Goal: Task Accomplishment & Management: Manage account settings

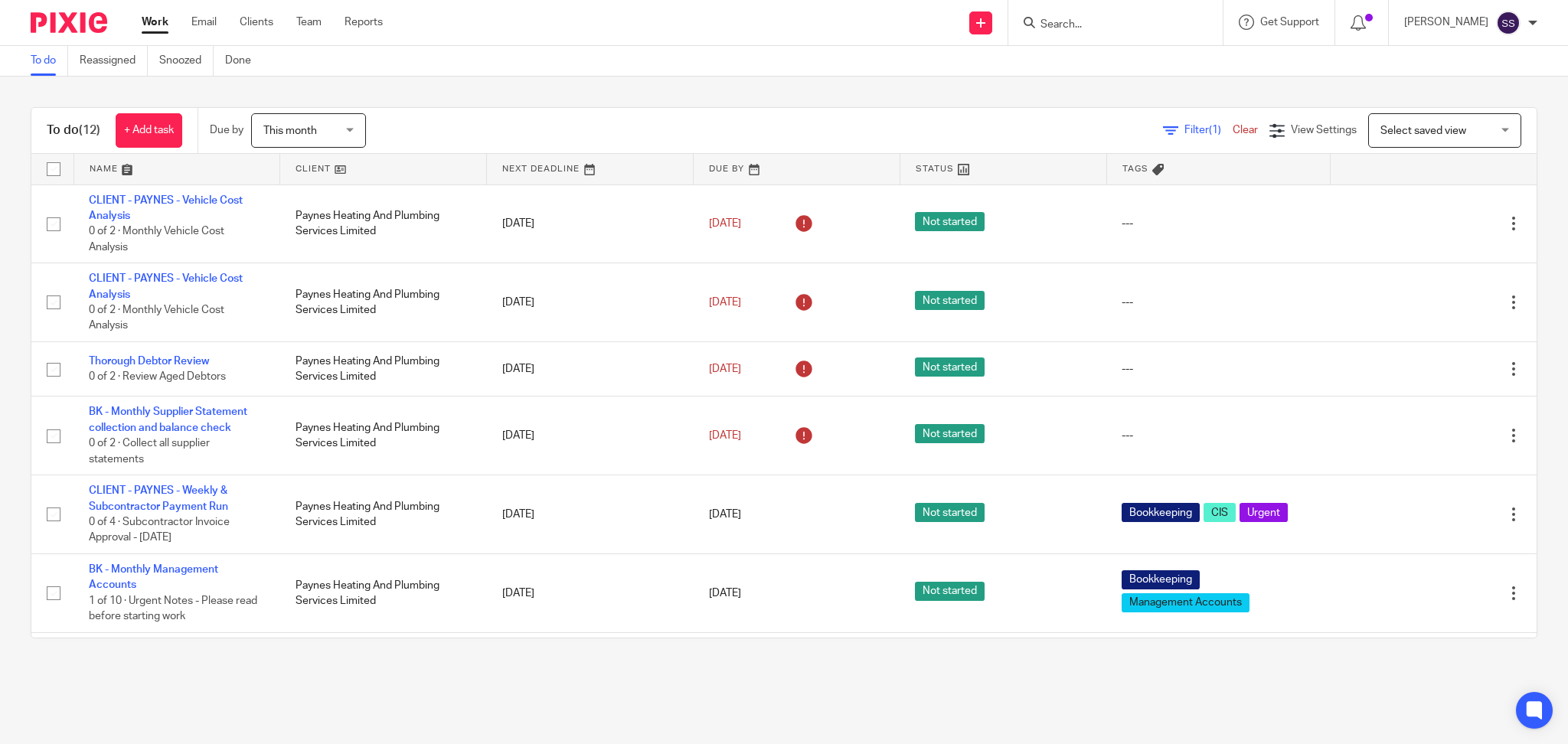
scroll to position [407, 0]
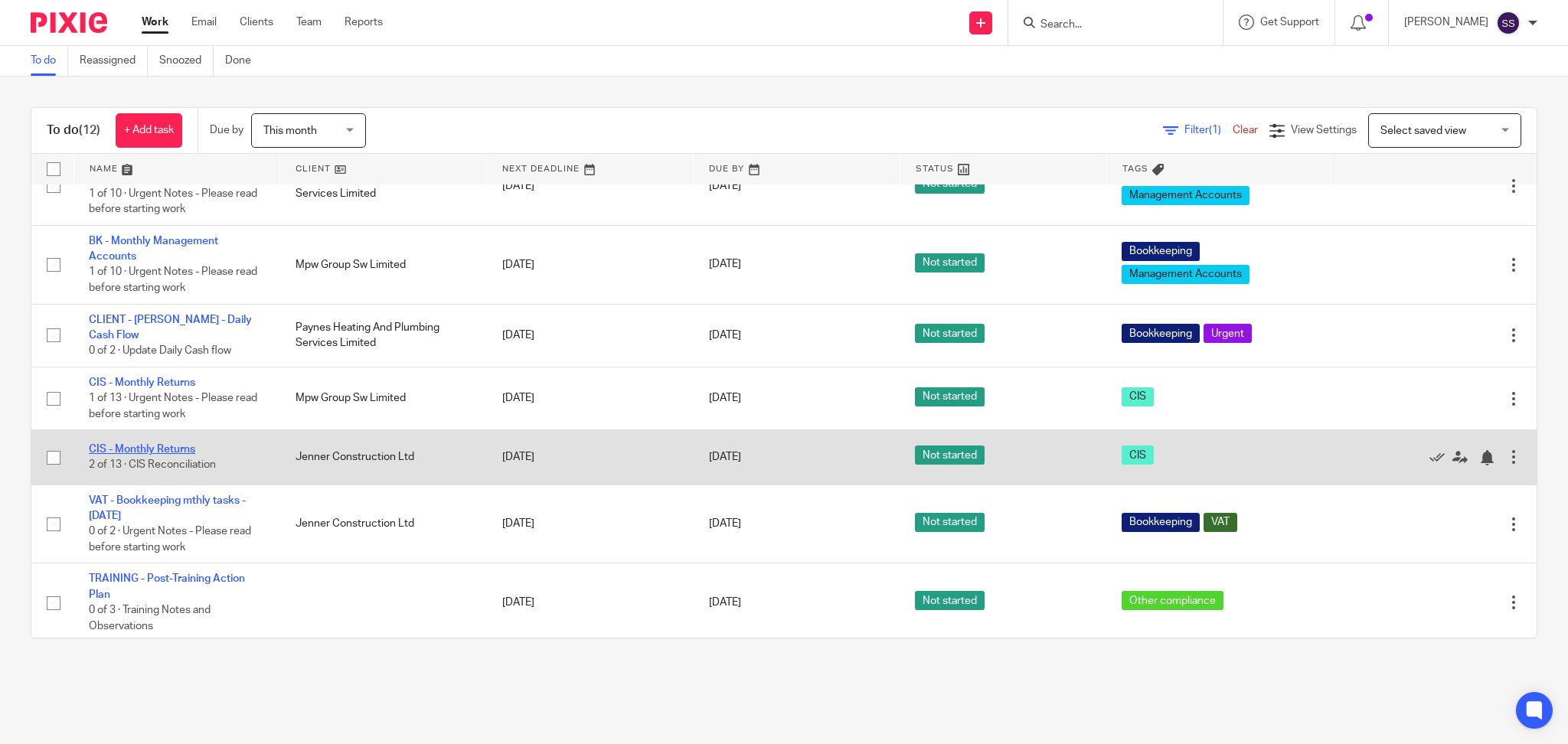
click at [157, 447] on link "CIS - Monthly Returns" at bounding box center [142, 448] width 107 height 10
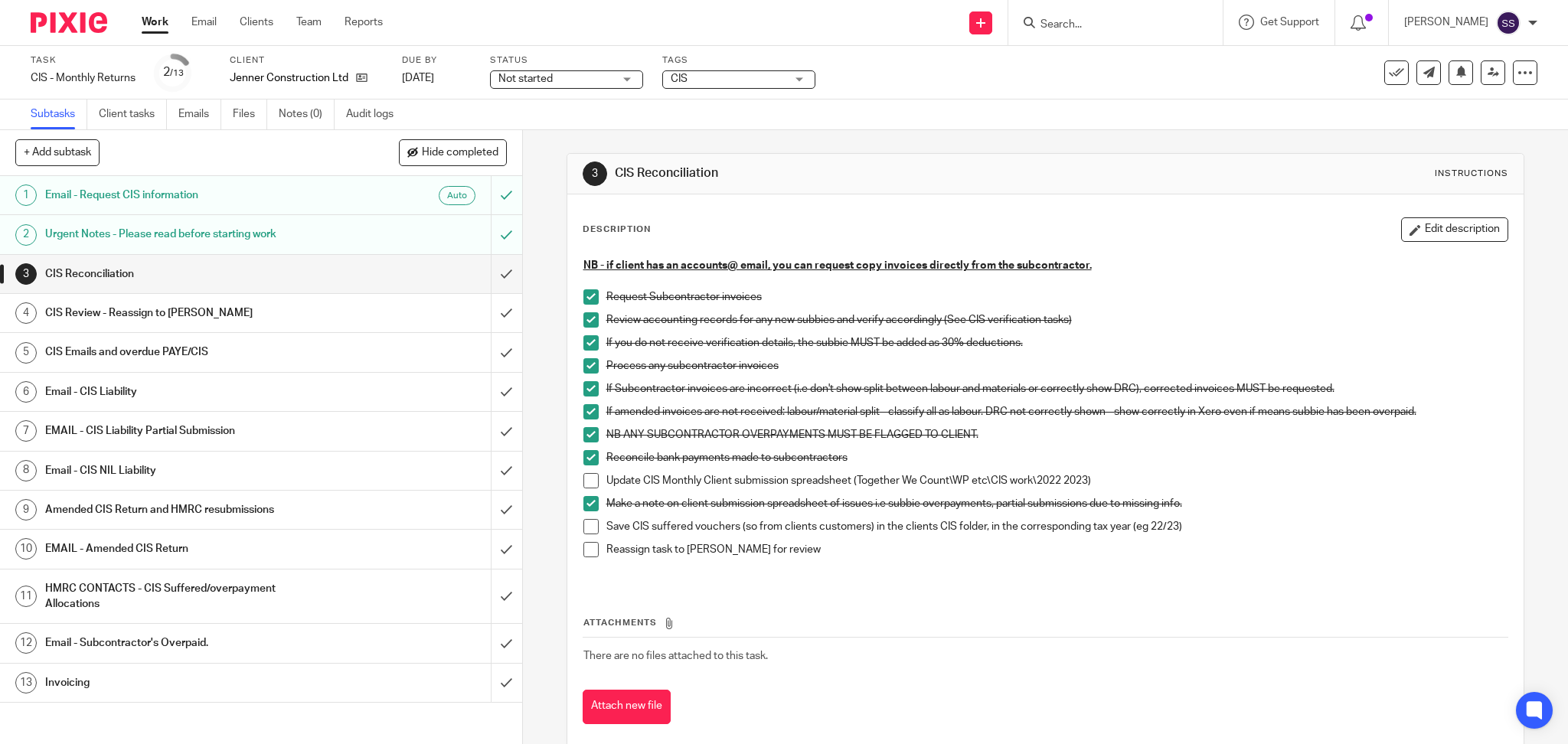
click at [169, 312] on h1 "CIS Review - Reassign to Penny" at bounding box center [188, 313] width 287 height 23
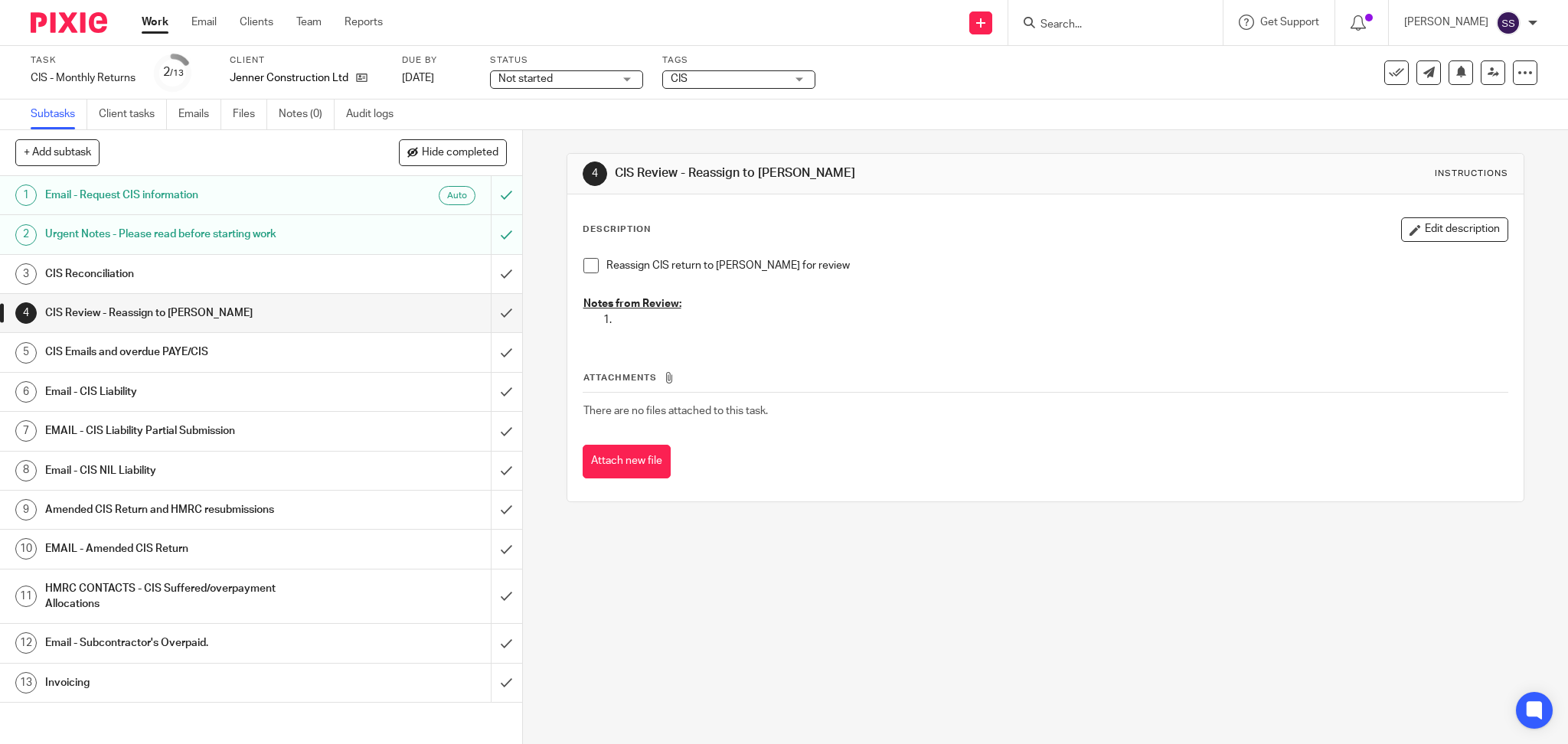
click at [173, 362] on h1 "CIS Emails and overdue PAYE/CIS" at bounding box center [188, 352] width 287 height 23
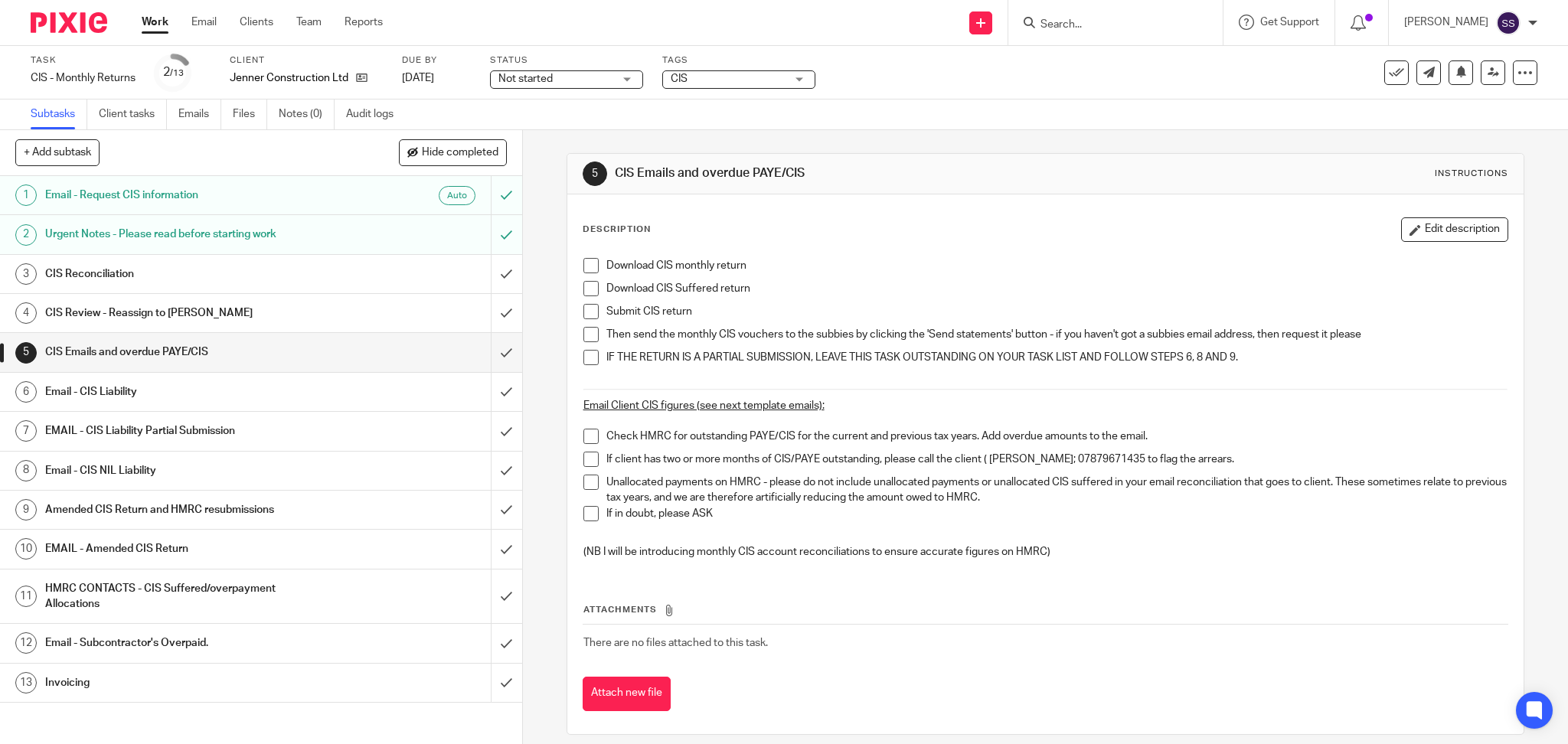
click at [157, 394] on h1 "Email - CIS Liability" at bounding box center [188, 392] width 287 height 23
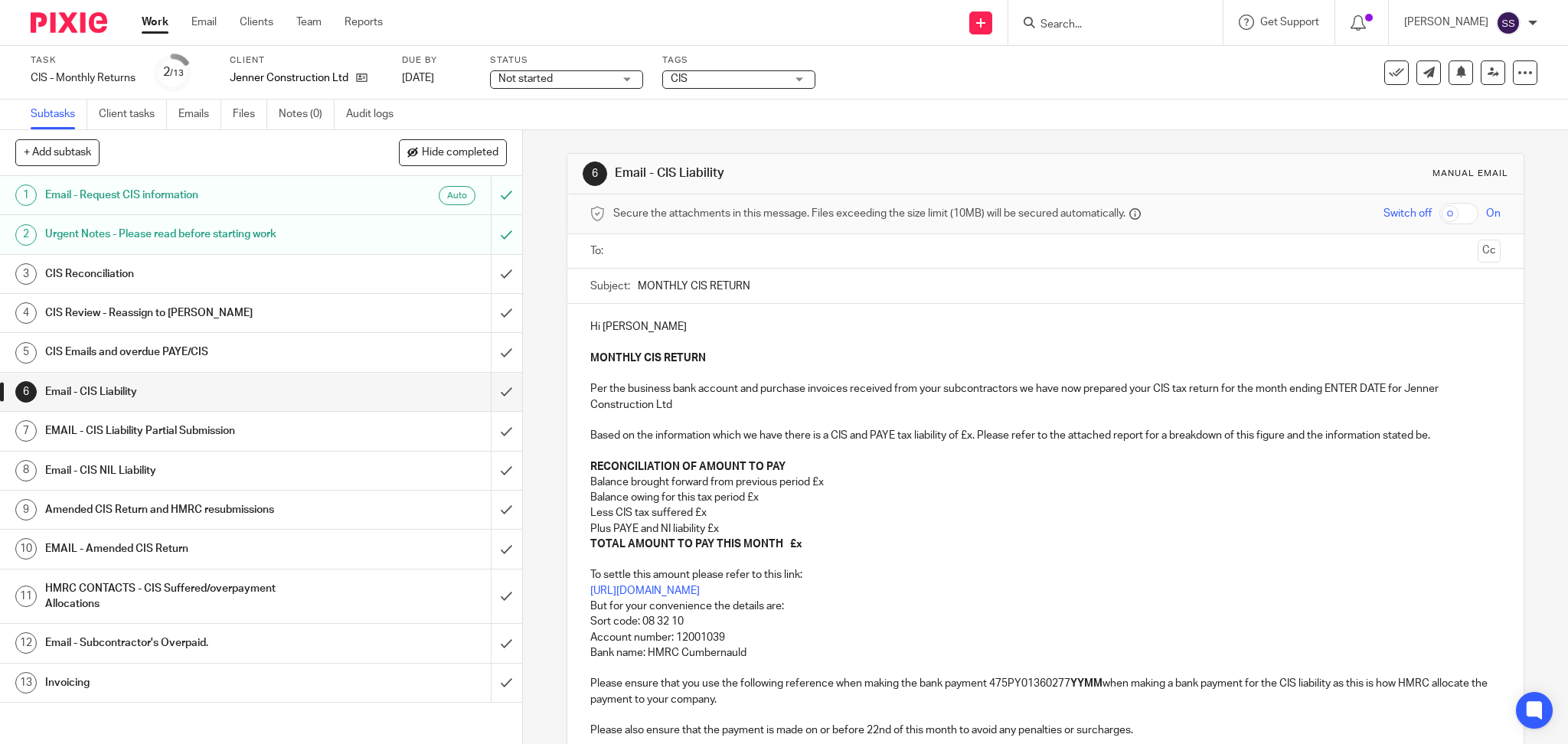
click at [169, 17] on ul "Work Email Clients Team Reports" at bounding box center [273, 22] width 264 height 15
click at [153, 20] on link "Work" at bounding box center [155, 22] width 27 height 15
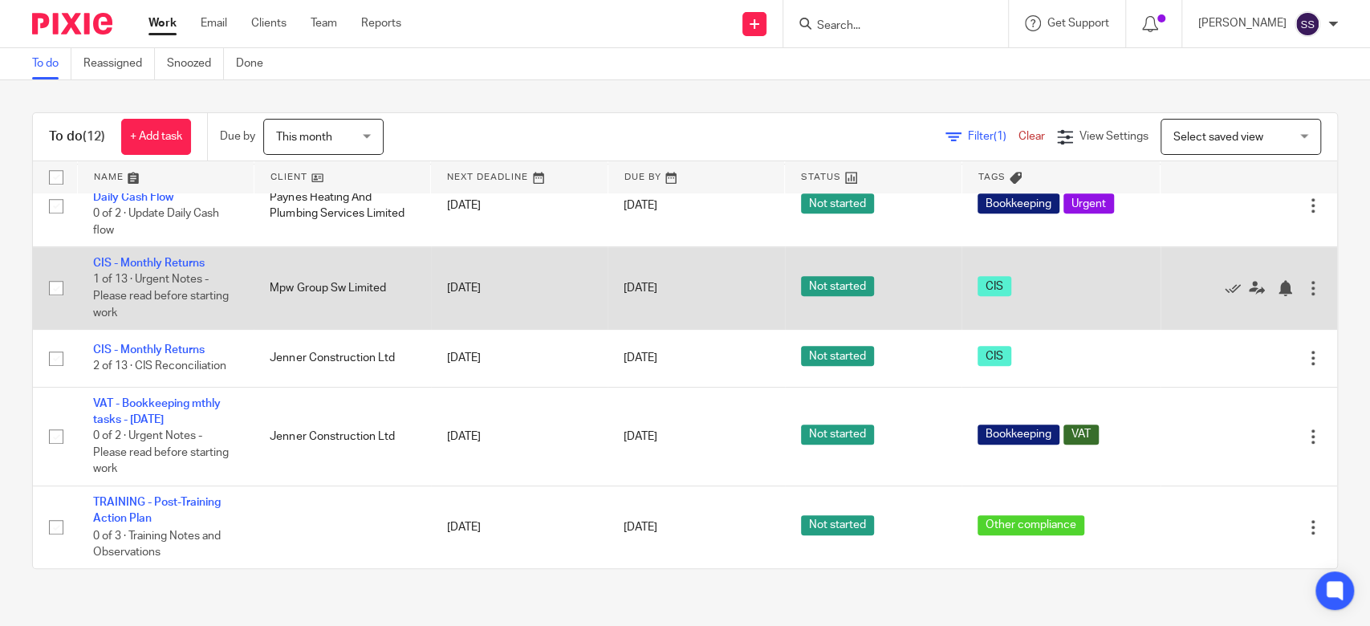
scroll to position [675, 0]
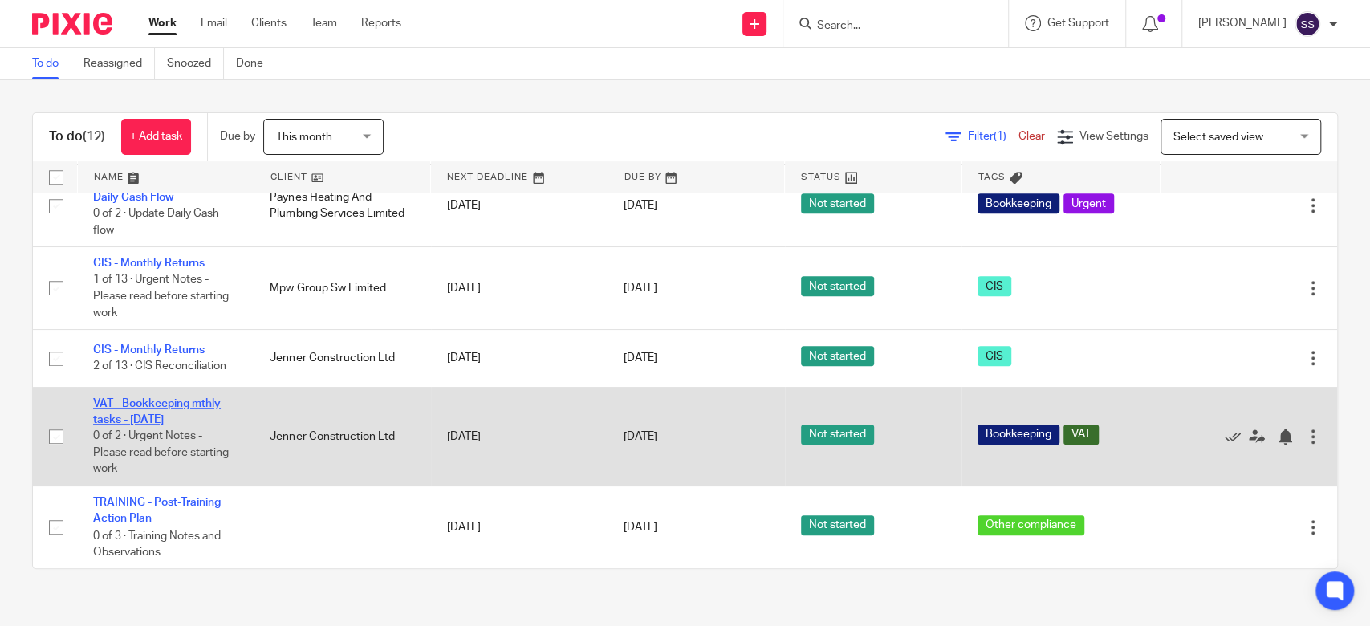
click at [154, 398] on link "VAT - Bookkeeping mthly tasks - [DATE]" at bounding box center [157, 411] width 128 height 27
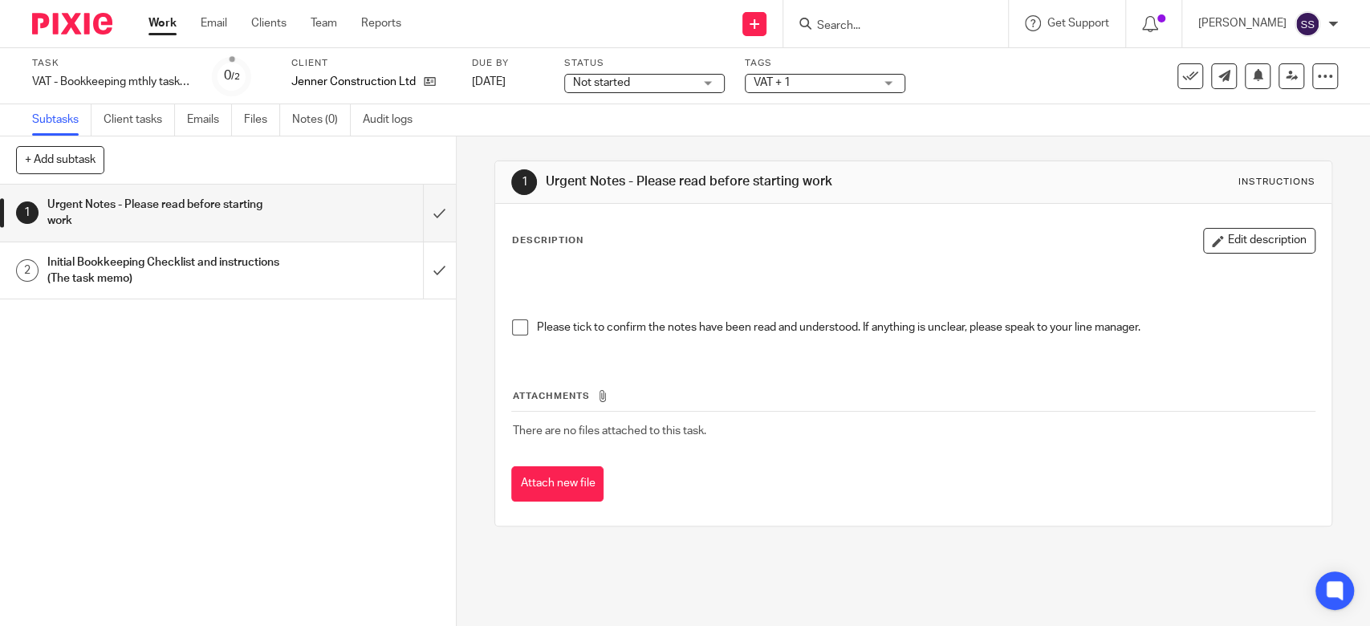
drag, startPoint x: 510, startPoint y: 327, endPoint x: 445, endPoint y: 324, distance: 65.0
click at [512, 326] on span at bounding box center [520, 327] width 16 height 16
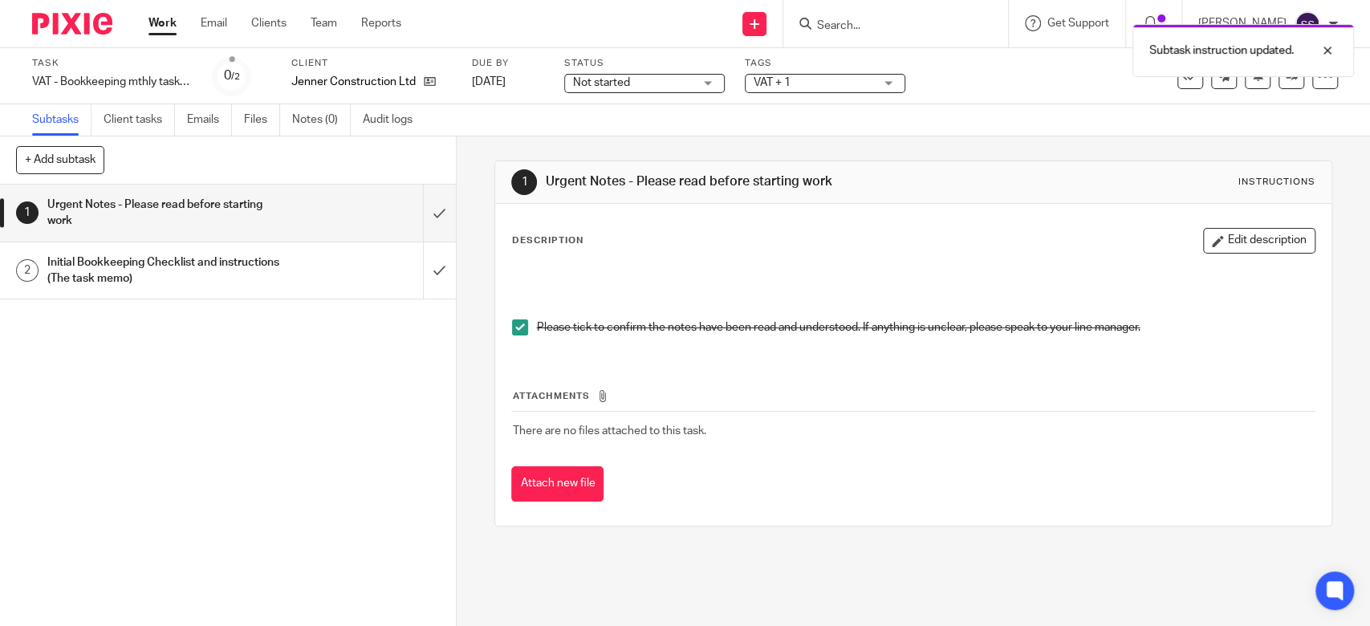
click at [270, 266] on h1 "Initial Bookkeeping Checklist and instructions (The task memo)" at bounding box center [167, 270] width 240 height 41
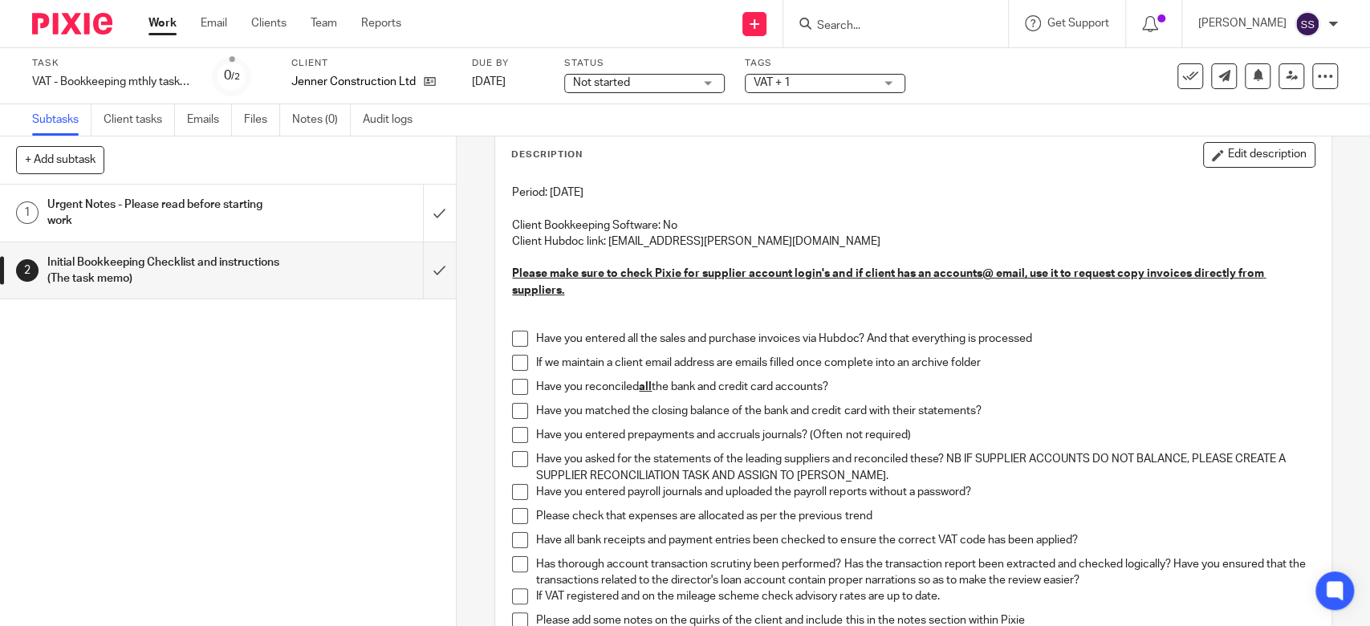
scroll to position [213, 0]
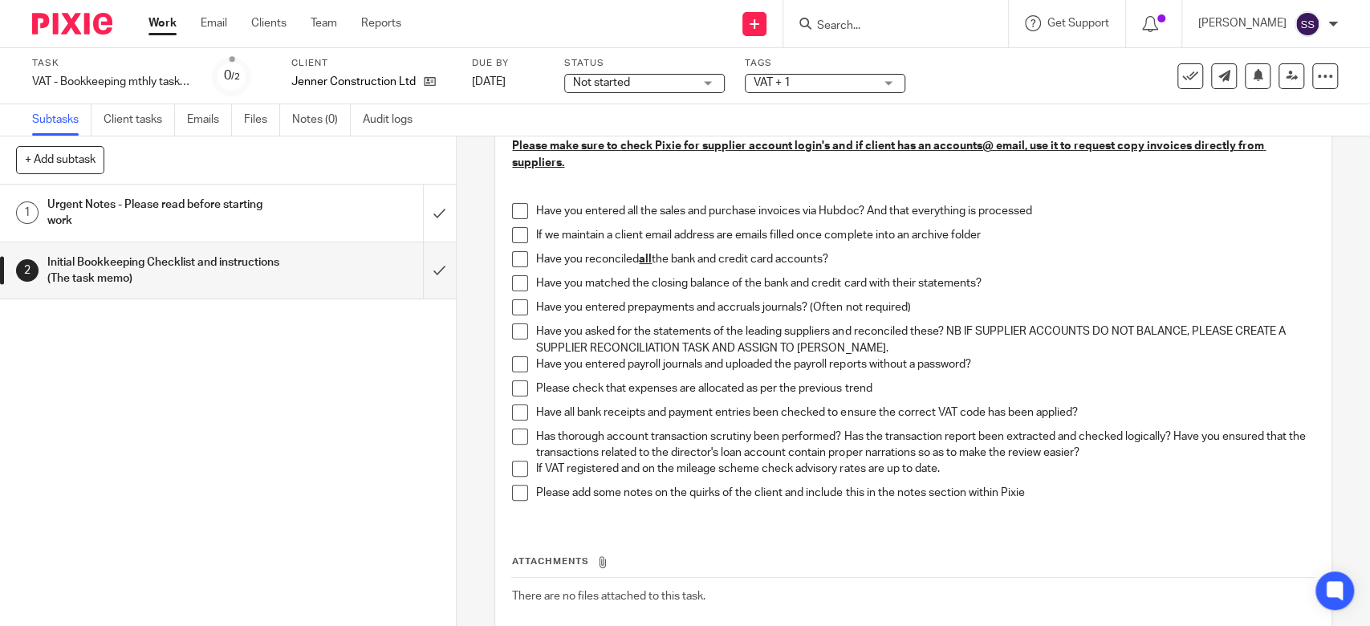
click at [518, 205] on span at bounding box center [520, 211] width 16 height 16
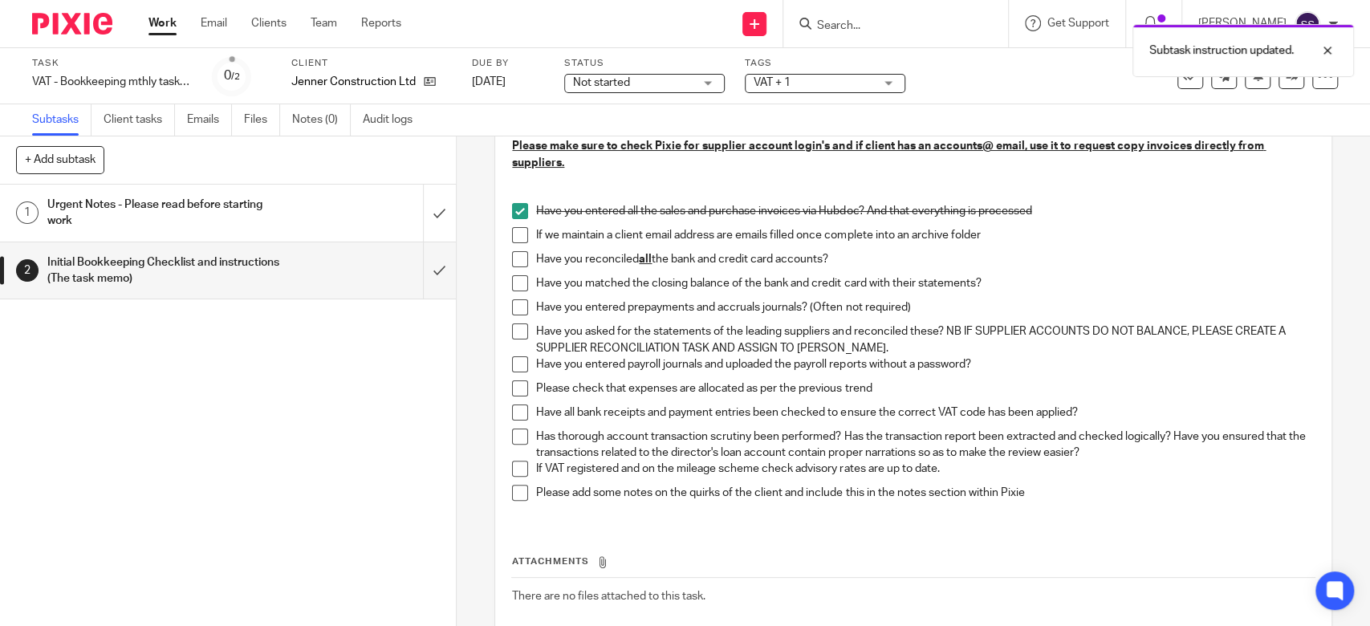
click at [514, 234] on span at bounding box center [520, 235] width 16 height 16
click at [513, 251] on span at bounding box center [520, 259] width 16 height 16
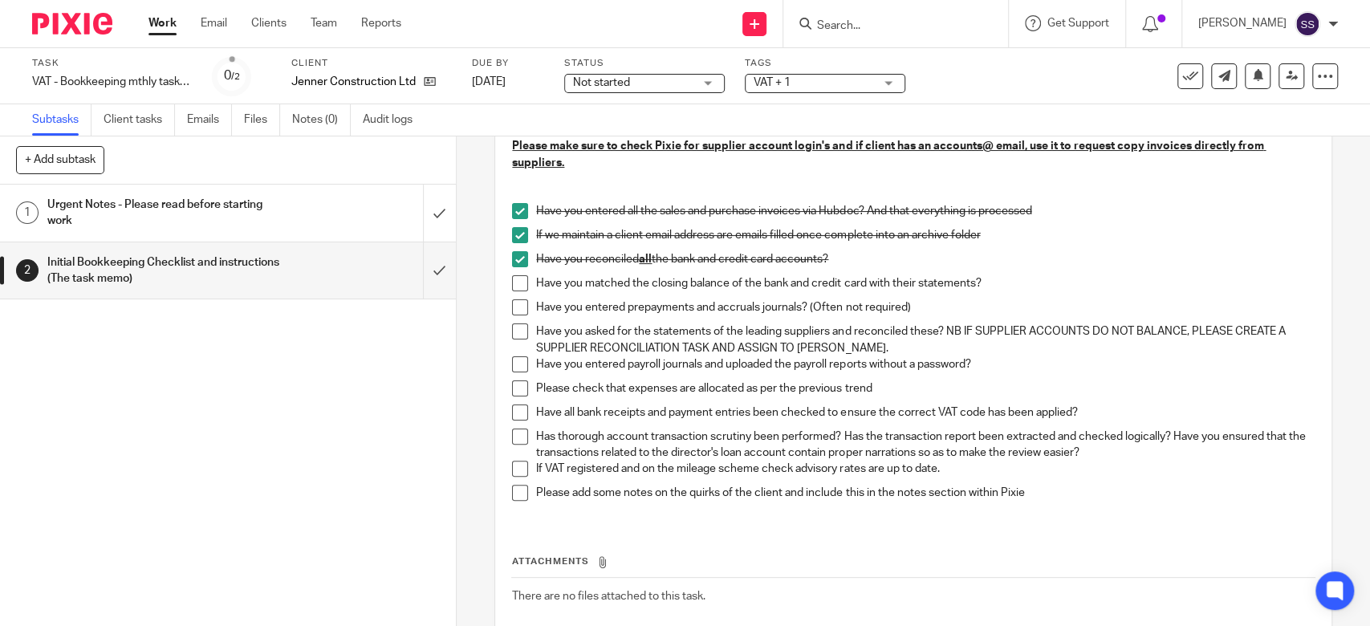
click at [516, 310] on span at bounding box center [520, 307] width 16 height 16
click at [524, 359] on li "Have you entered payroll journals and uploaded the payroll reports without a pa…" at bounding box center [913, 368] width 802 height 24
click at [512, 358] on span at bounding box center [520, 364] width 16 height 16
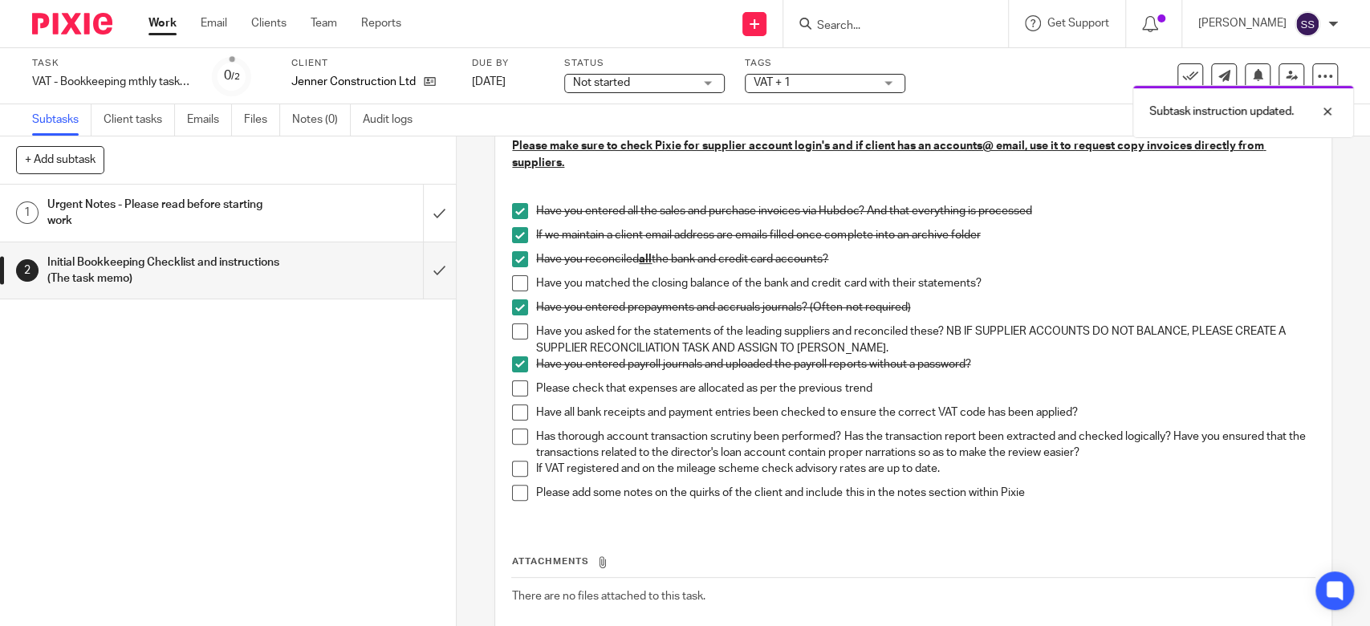
click at [516, 384] on span at bounding box center [520, 388] width 16 height 16
click at [519, 334] on span at bounding box center [520, 331] width 16 height 16
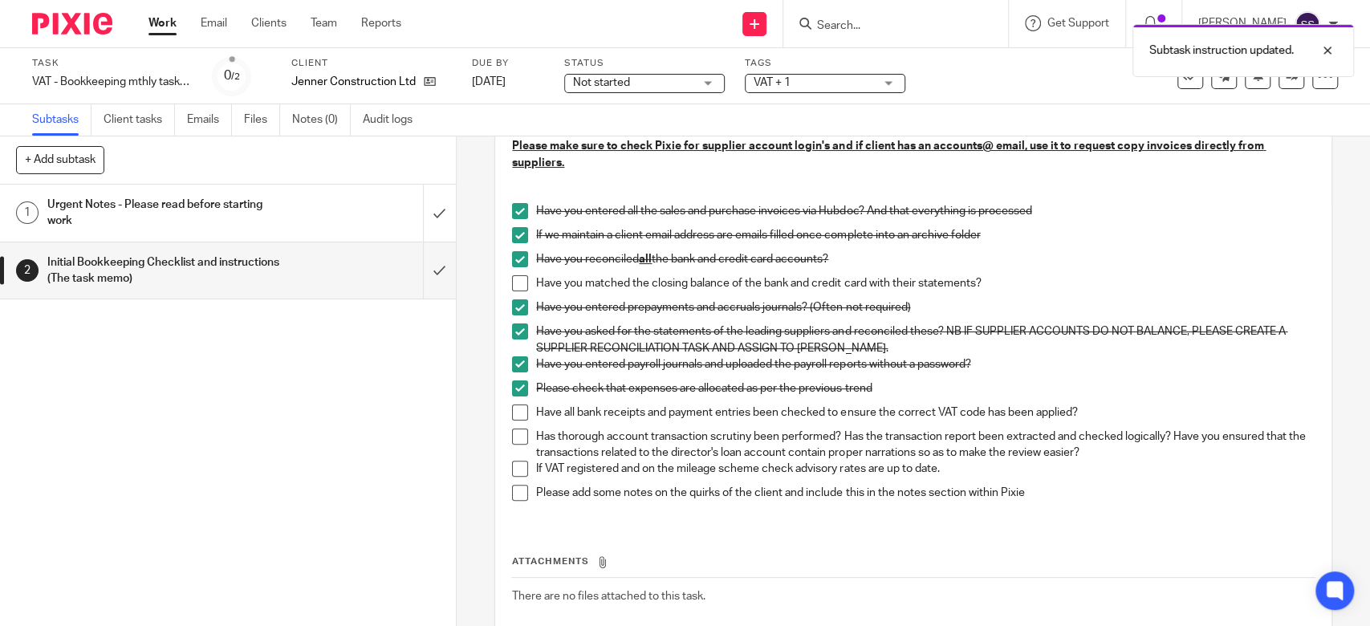
click at [517, 410] on span at bounding box center [520, 412] width 16 height 16
click at [515, 434] on span at bounding box center [520, 436] width 16 height 16
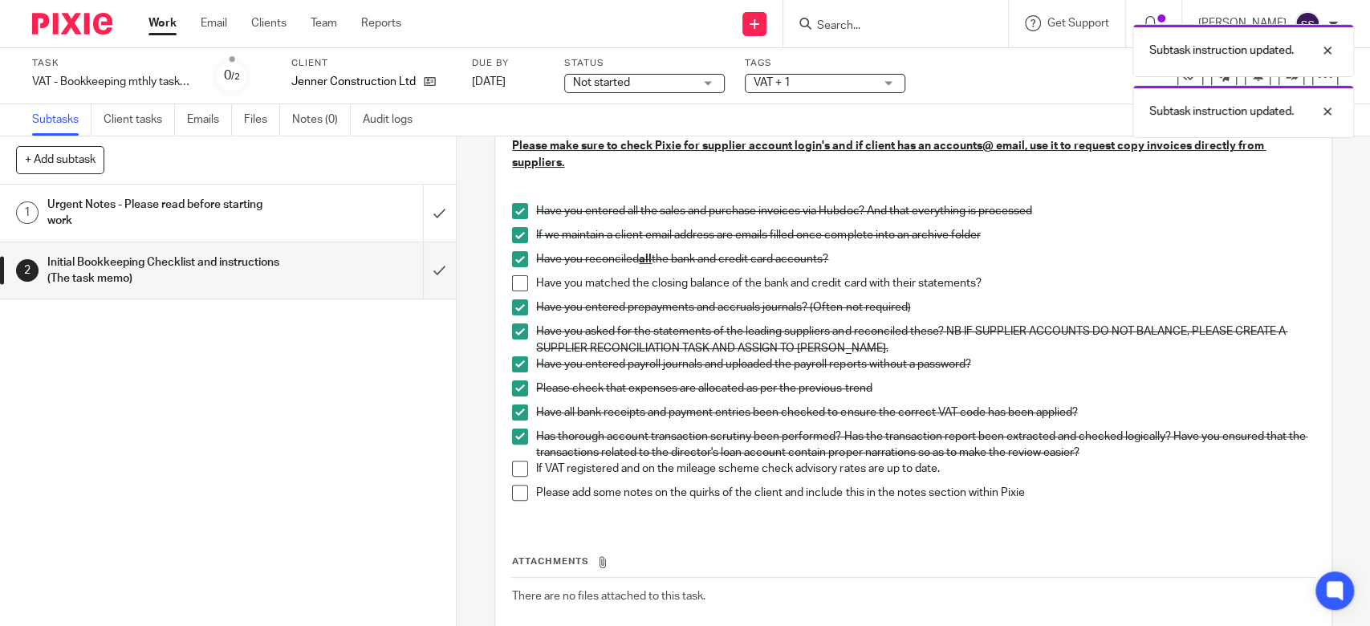
click at [513, 466] on span at bounding box center [520, 469] width 16 height 16
drag, startPoint x: 288, startPoint y: 428, endPoint x: 404, endPoint y: 400, distance: 118.7
click at [338, 416] on div "1 Urgent Notes - Please read before starting work 2 Initial Bookkeeping Checkli…" at bounding box center [228, 405] width 456 height 441
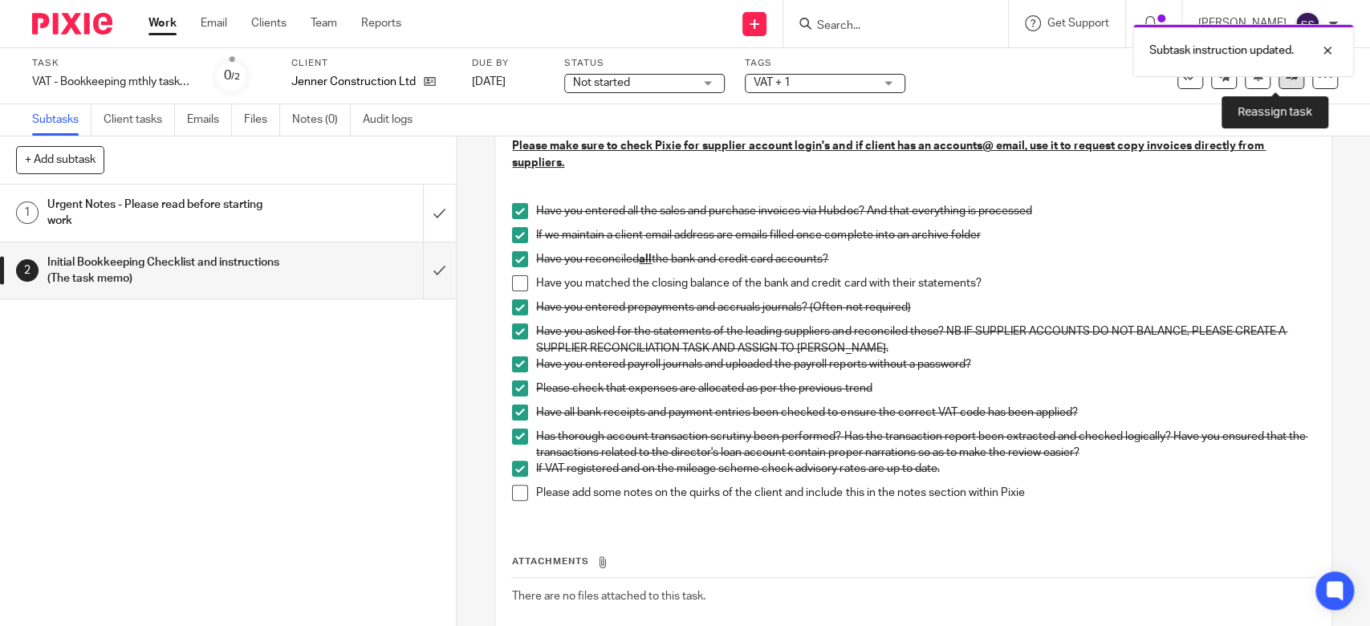
click at [1285, 80] on icon at bounding box center [1291, 76] width 12 height 12
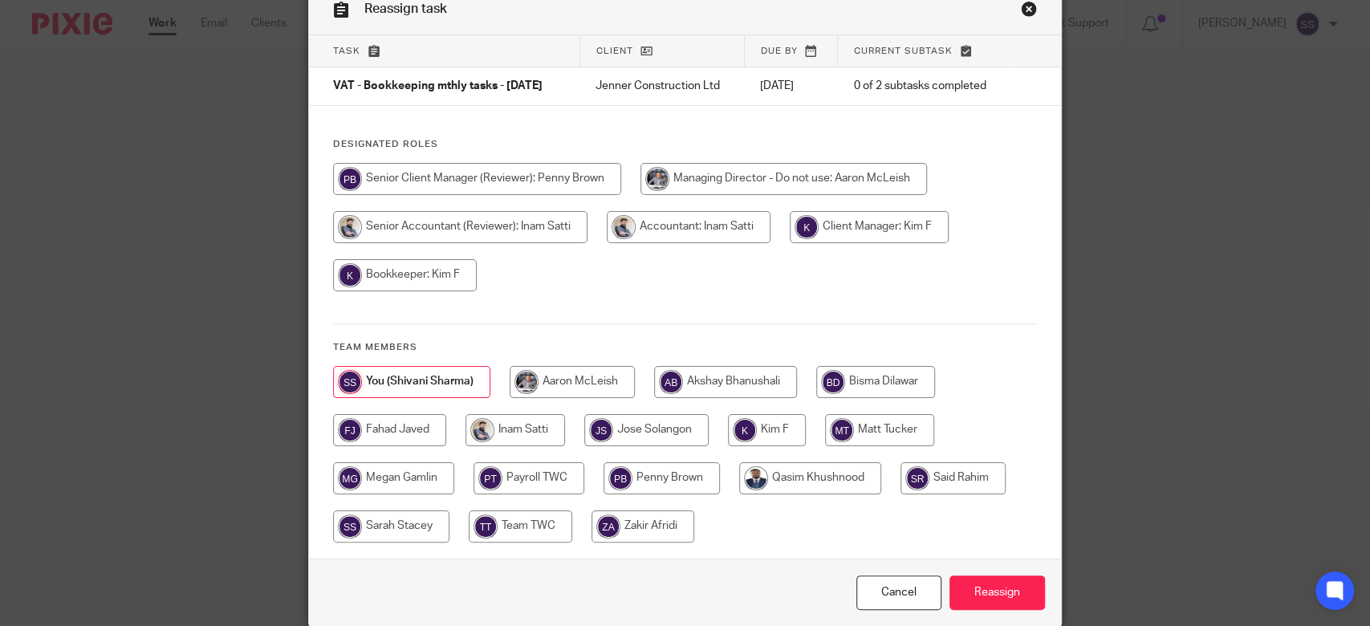
scroll to position [156, 0]
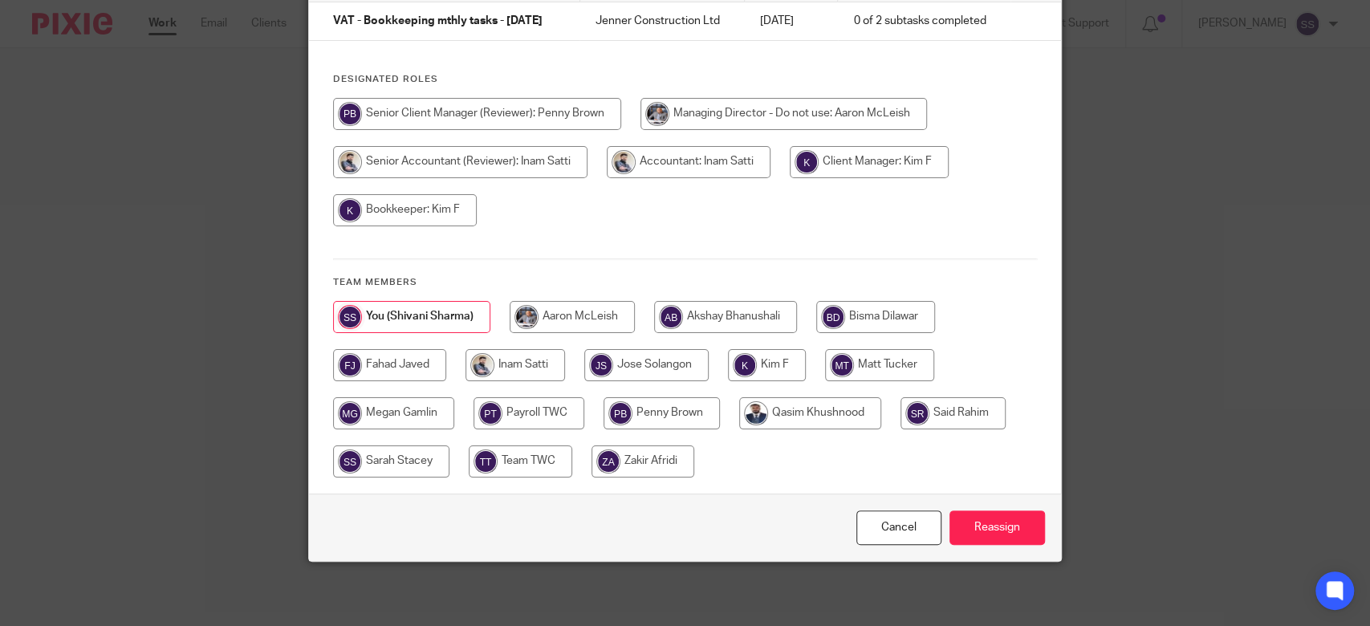
click at [881, 154] on input "radio" at bounding box center [868, 162] width 159 height 32
radio input "true"
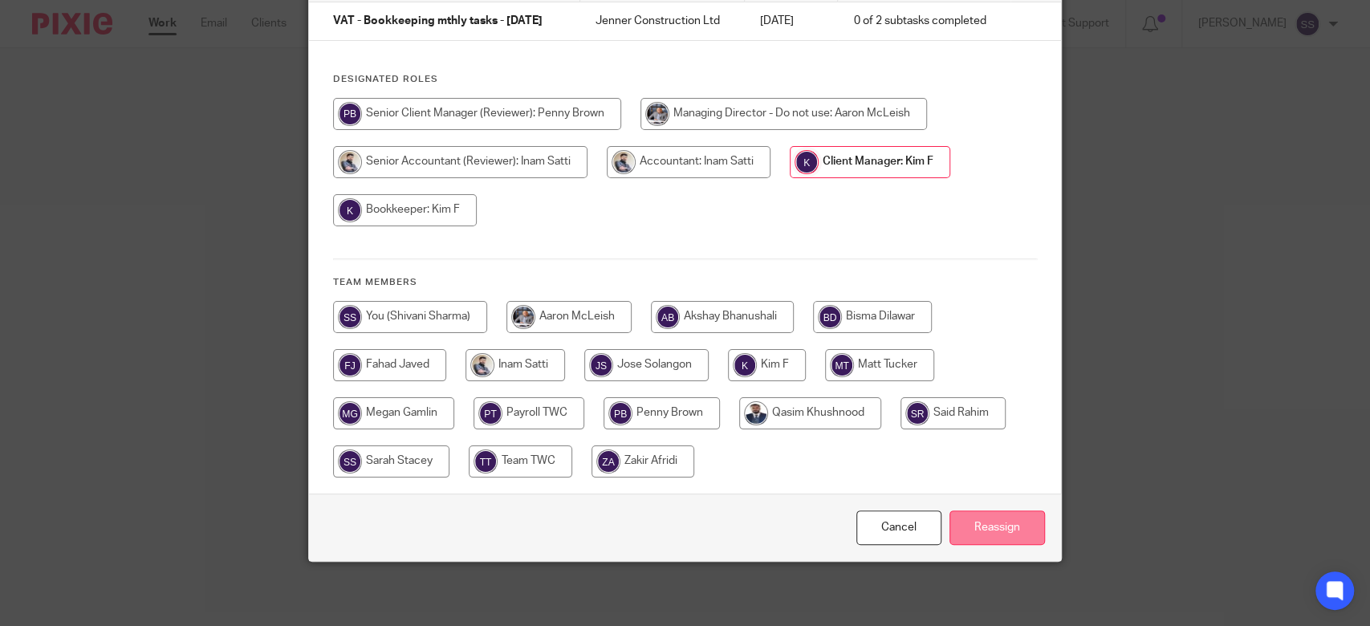
click at [977, 517] on input "Reassign" at bounding box center [996, 527] width 95 height 34
